Goal: Task Accomplishment & Management: Manage account settings

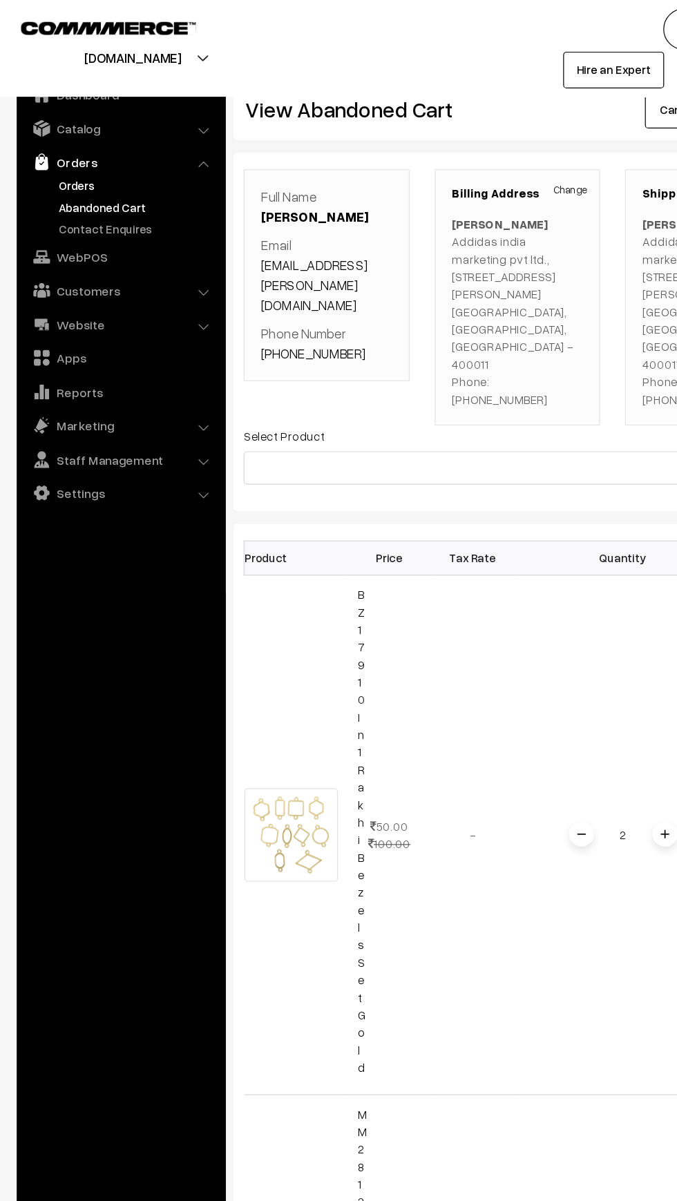
click at [57, 147] on link "Orders" at bounding box center [113, 153] width 137 height 14
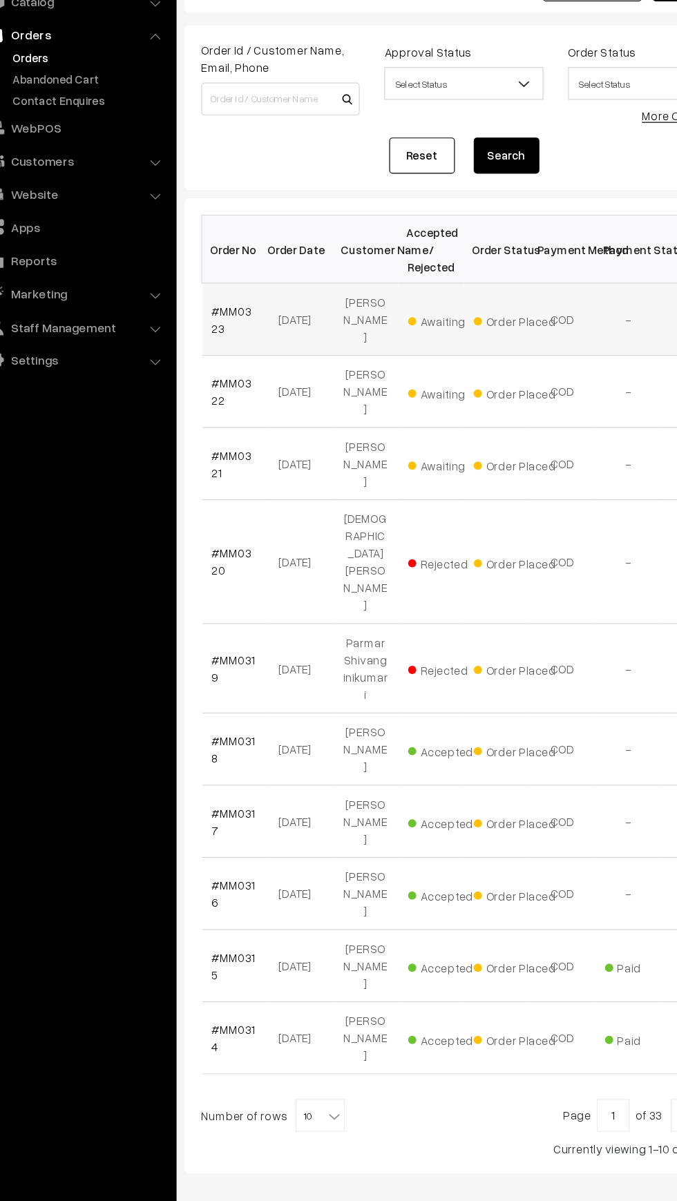
click at [236, 382] on td "#MM0323" at bounding box center [235, 374] width 55 height 61
click at [227, 362] on link "#MM0323" at bounding box center [233, 374] width 34 height 26
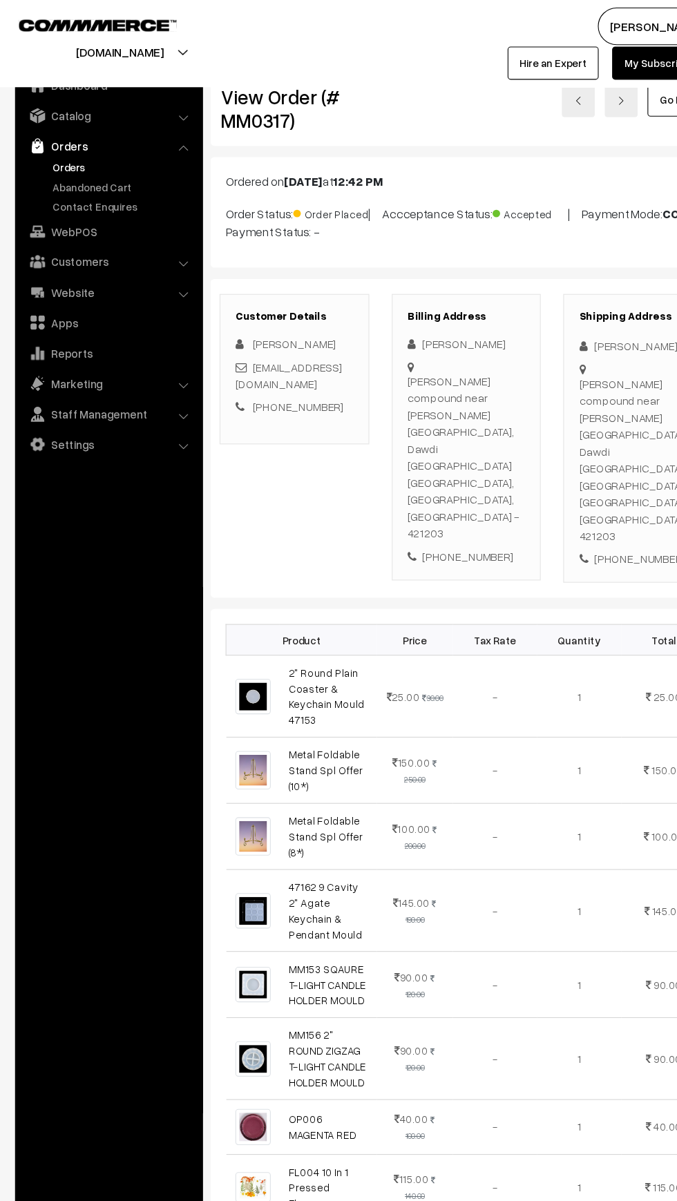
click at [52, 156] on link "Orders" at bounding box center [113, 153] width 137 height 14
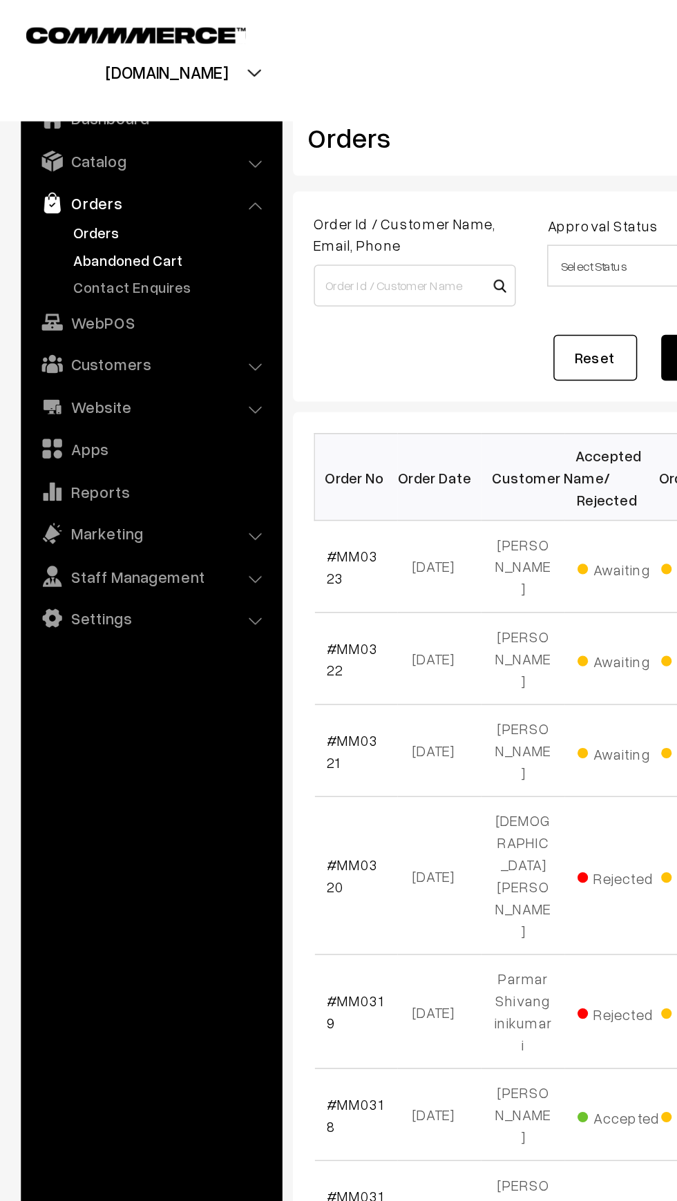
click at [70, 171] on link "Abandoned Cart" at bounding box center [113, 171] width 137 height 14
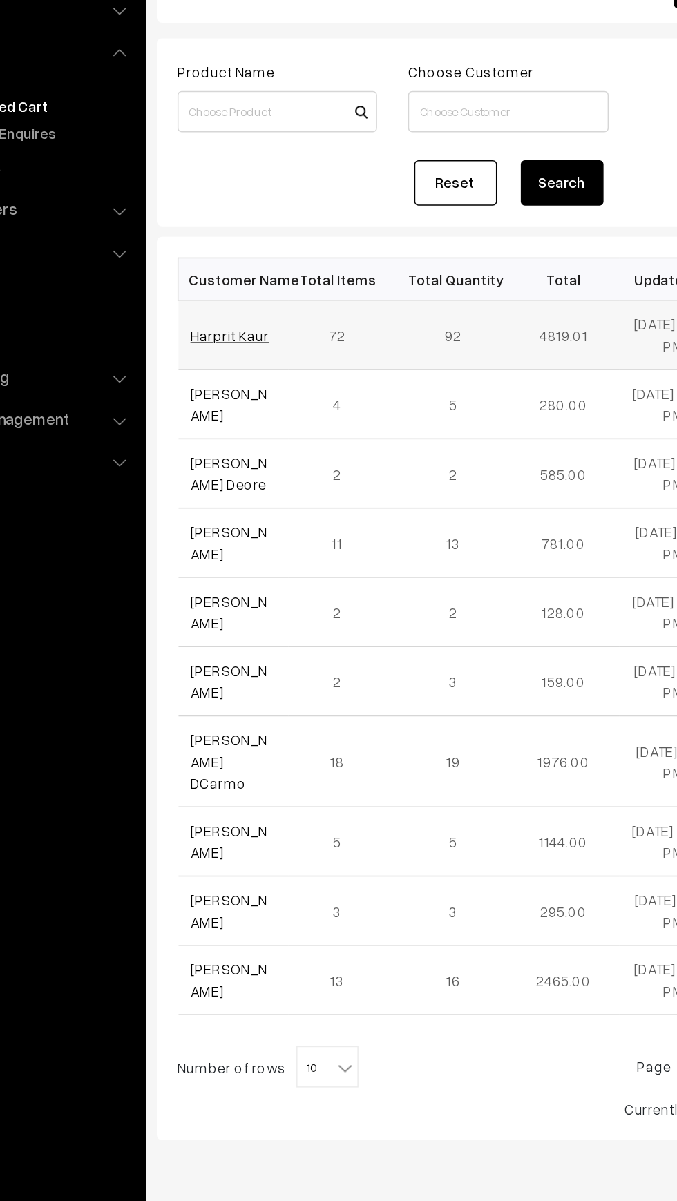
click at [217, 329] on link "Harprit Kaur" at bounding box center [242, 325] width 52 height 12
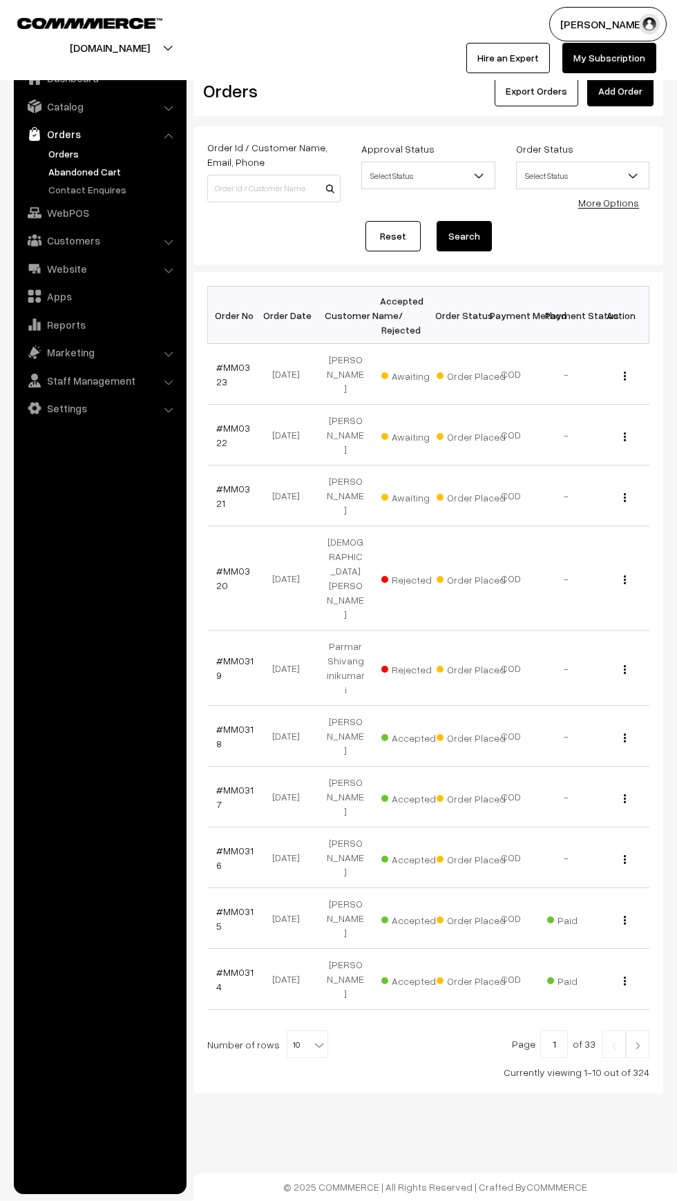
click at [61, 170] on link "Abandoned Cart" at bounding box center [113, 171] width 137 height 14
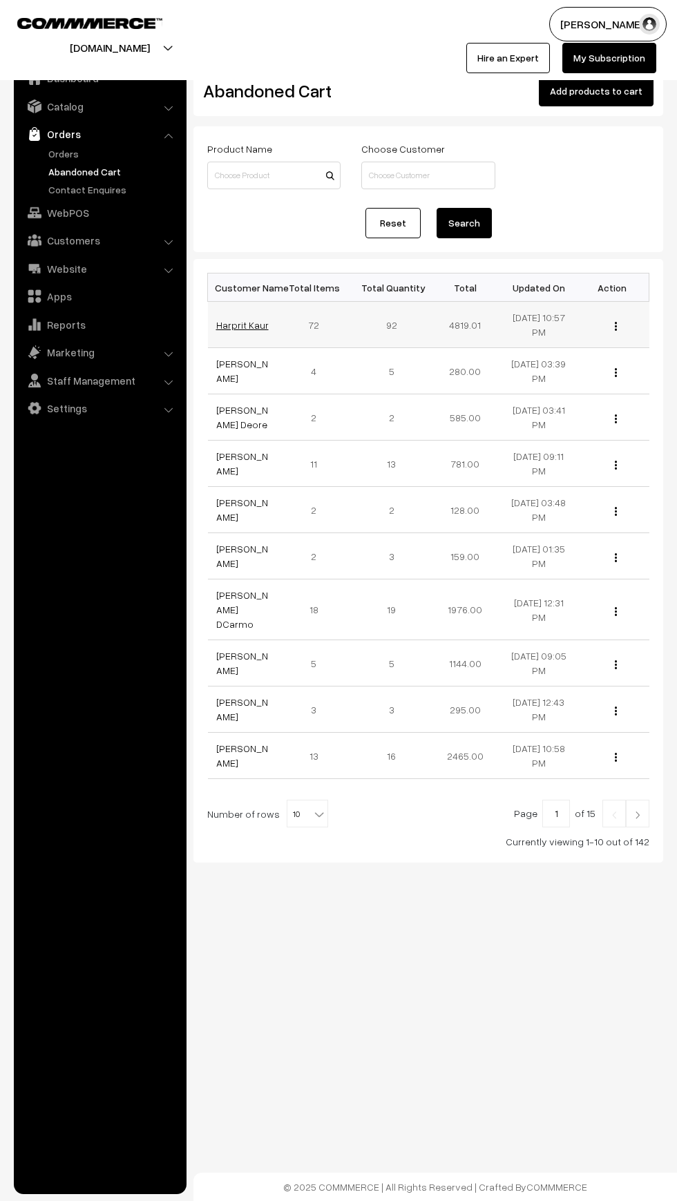
click at [235, 325] on link "Harprit Kaur" at bounding box center [242, 325] width 52 height 12
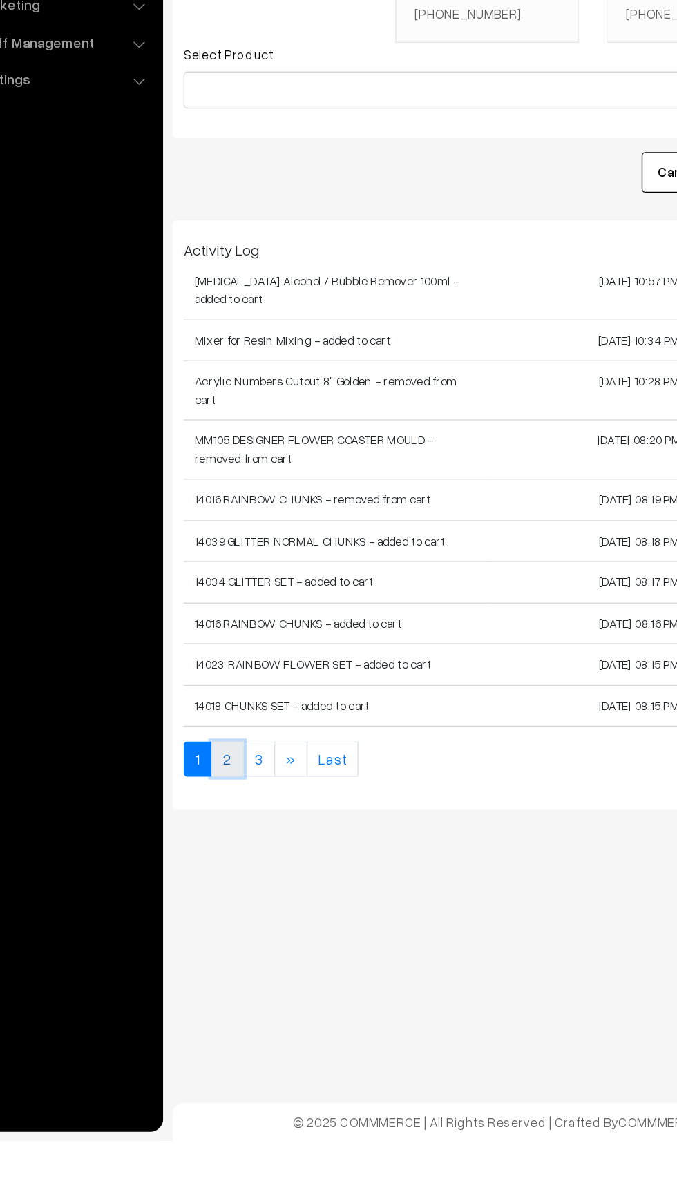
click at [234, 902] on link "2" at bounding box center [234, 915] width 24 height 26
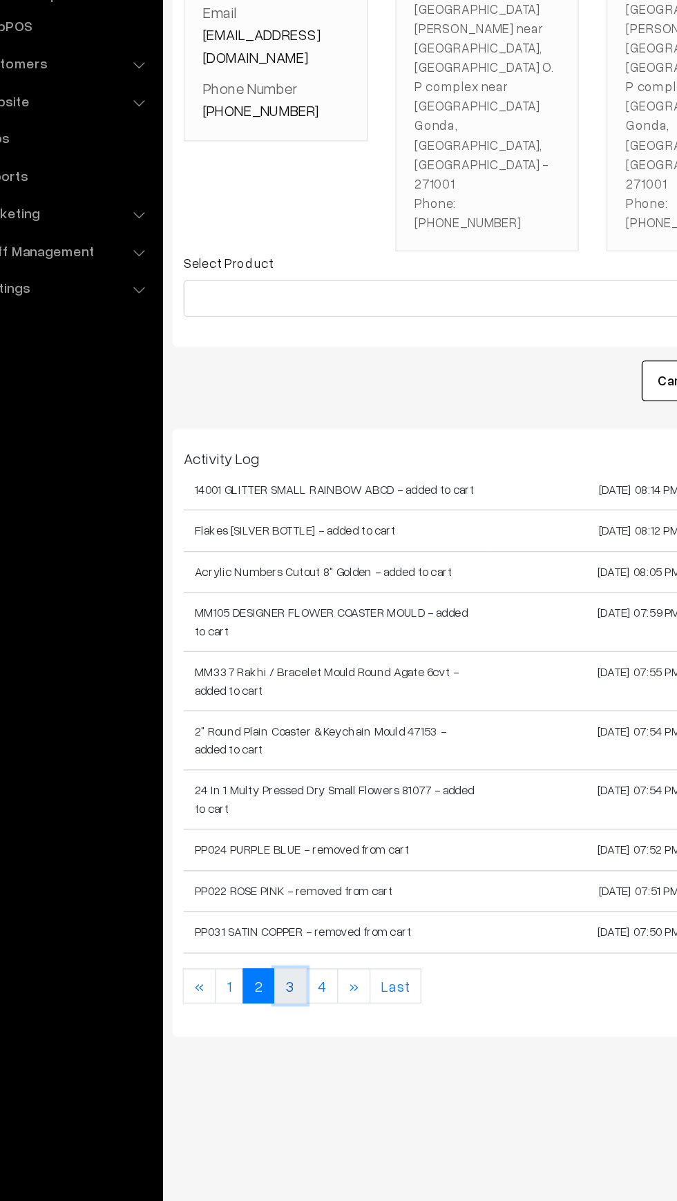
click at [280, 916] on link "3" at bounding box center [281, 929] width 24 height 26
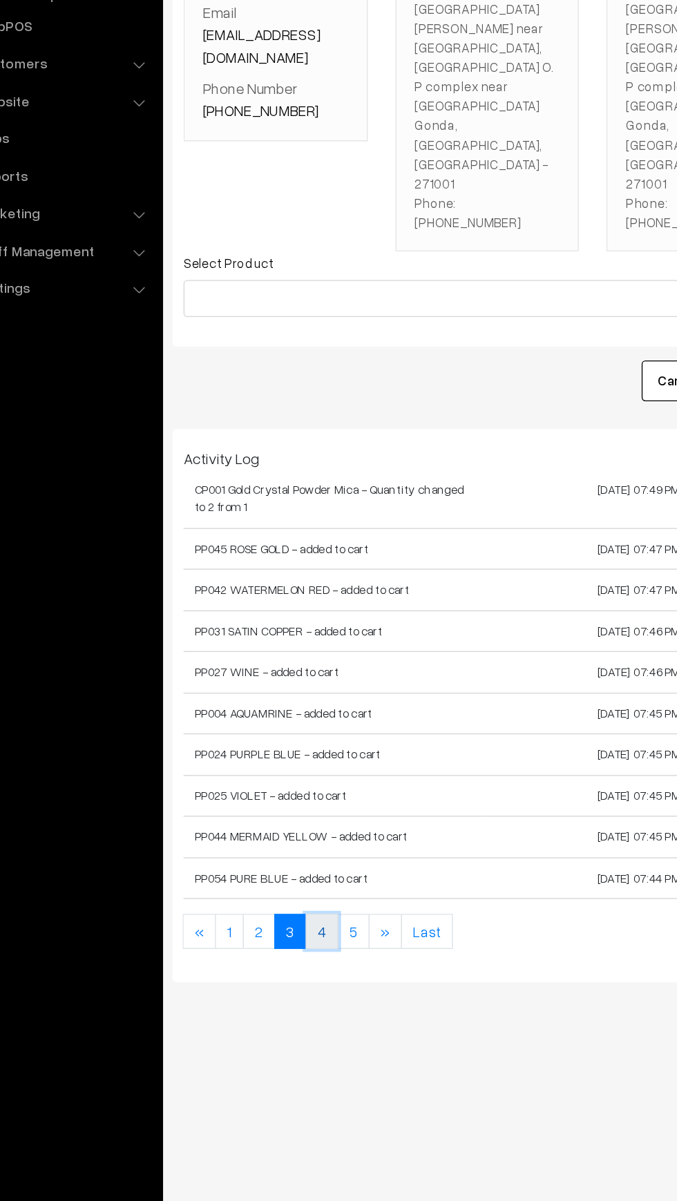
click at [309, 875] on link "4" at bounding box center [305, 888] width 24 height 26
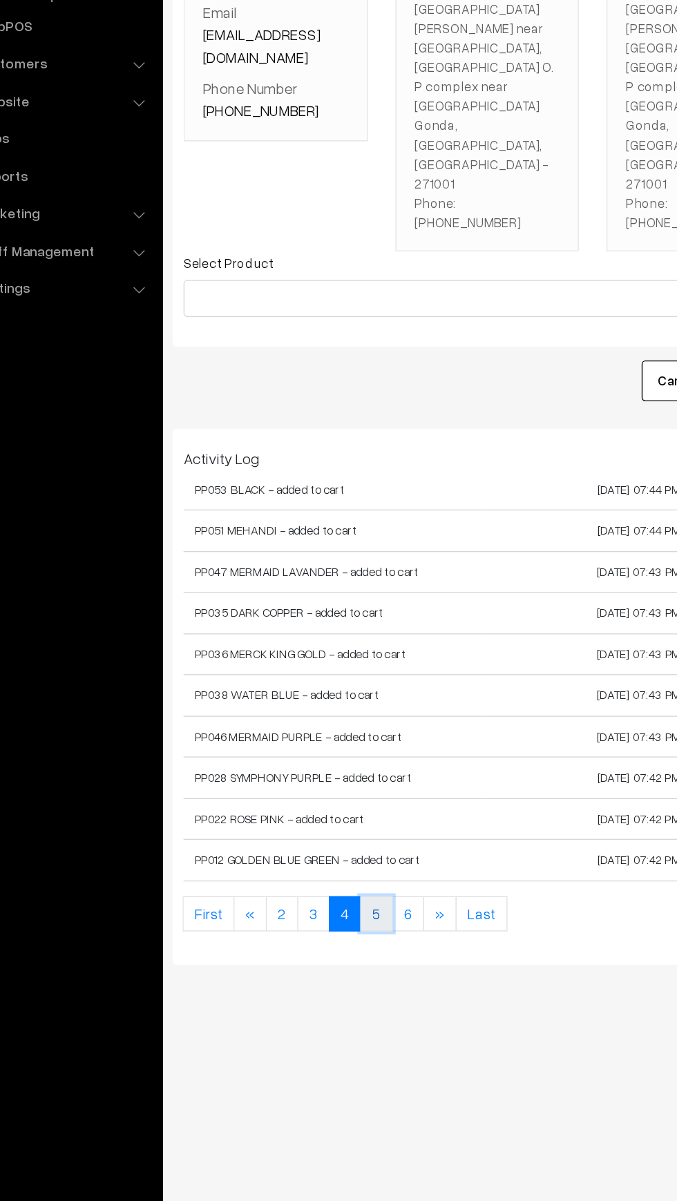
click at [342, 862] on link "5" at bounding box center [345, 875] width 24 height 26
click at [345, 862] on link "6" at bounding box center [345, 875] width 24 height 26
click at [342, 862] on link "7" at bounding box center [345, 875] width 24 height 26
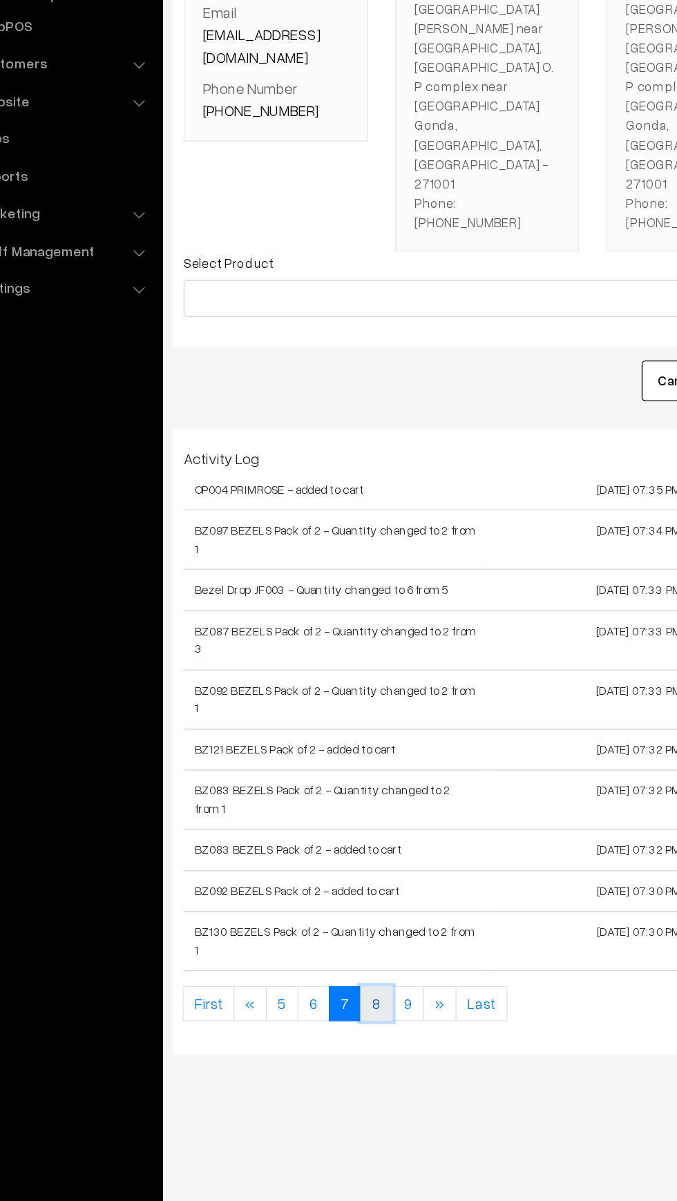
click at [343, 929] on link "8" at bounding box center [345, 942] width 24 height 26
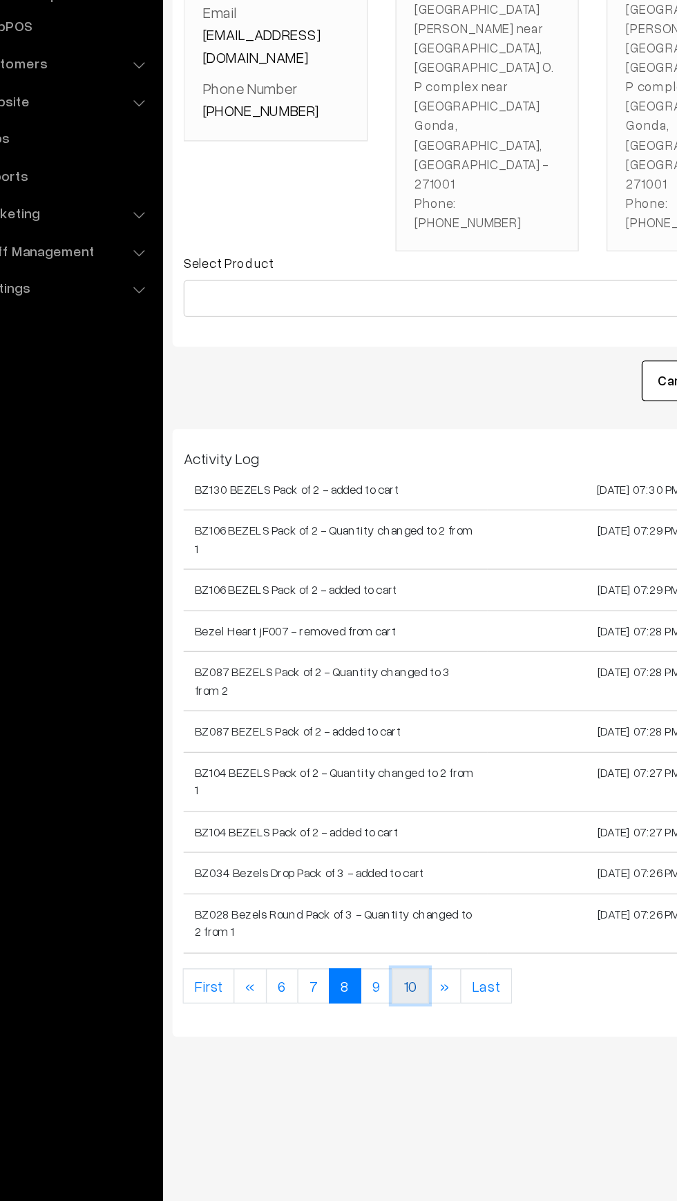
click at [357, 916] on link "10" at bounding box center [371, 929] width 28 height 26
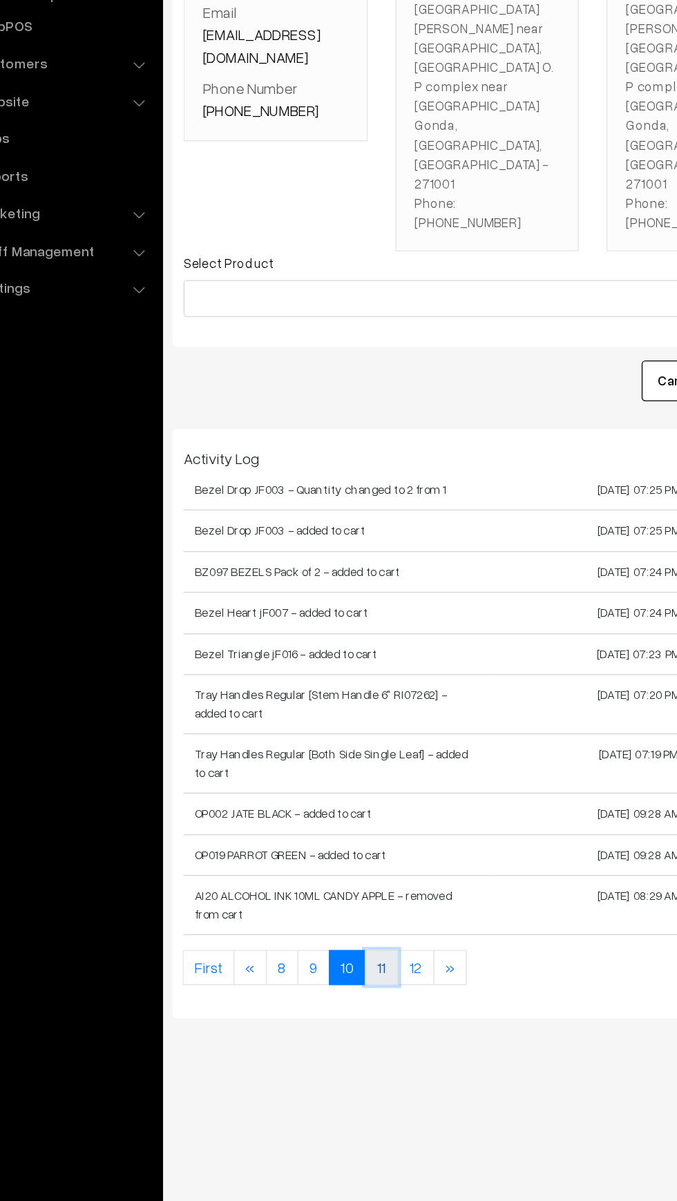
click at [358, 902] on link "11" at bounding box center [349, 915] width 25 height 26
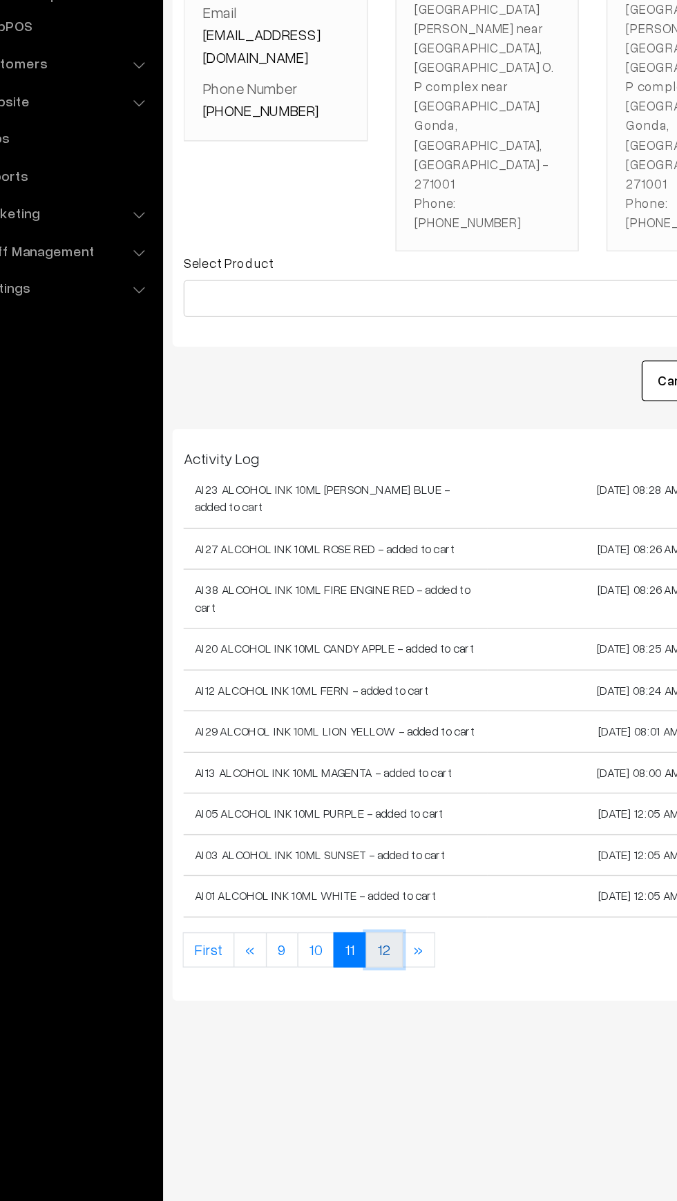
click at [349, 889] on link "12" at bounding box center [352, 902] width 28 height 26
